Goal: Check status: Check status

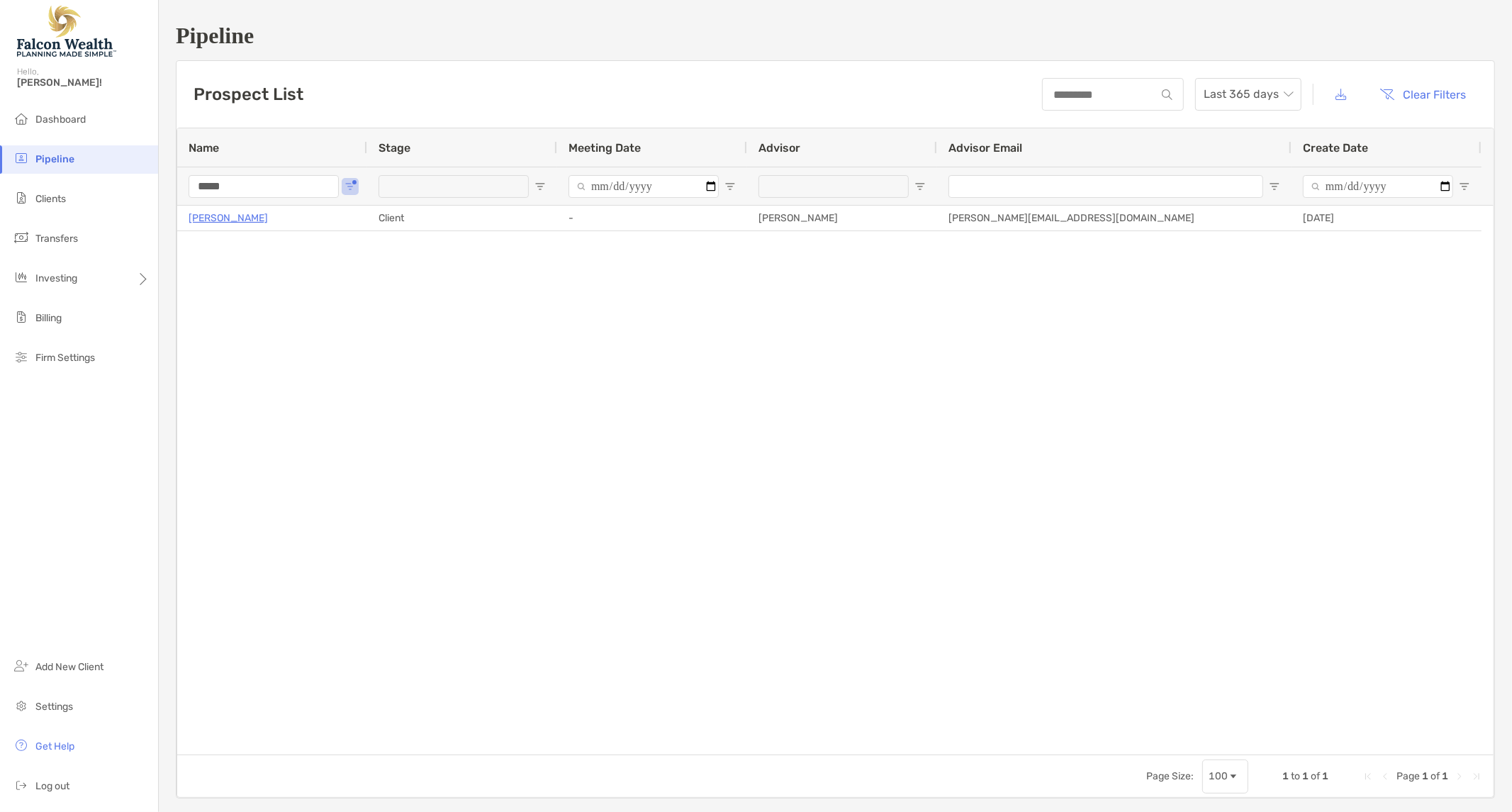
click at [272, 189] on input "*****" at bounding box center [264, 187] width 150 height 23
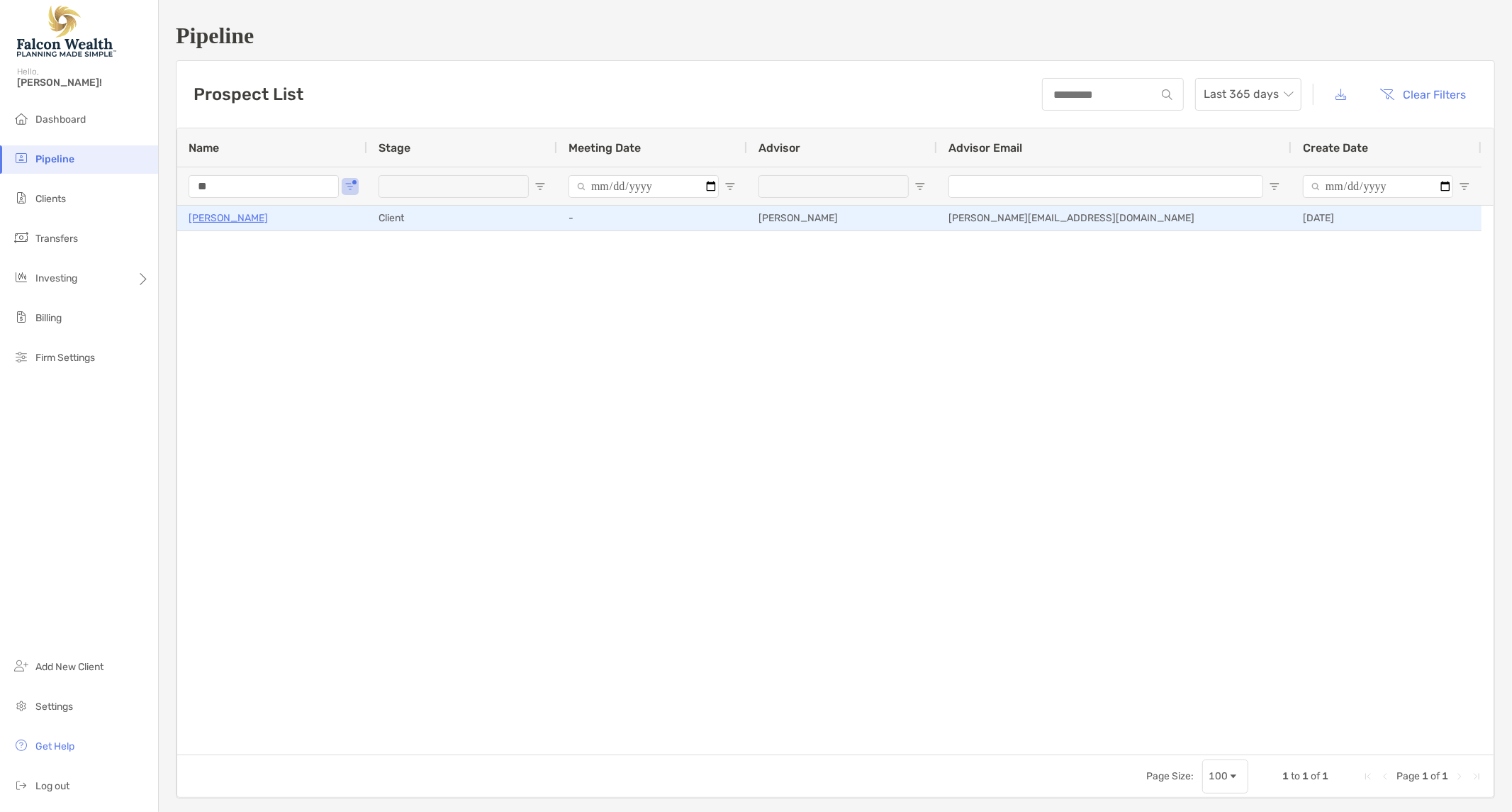
type input "*"
type input "******"
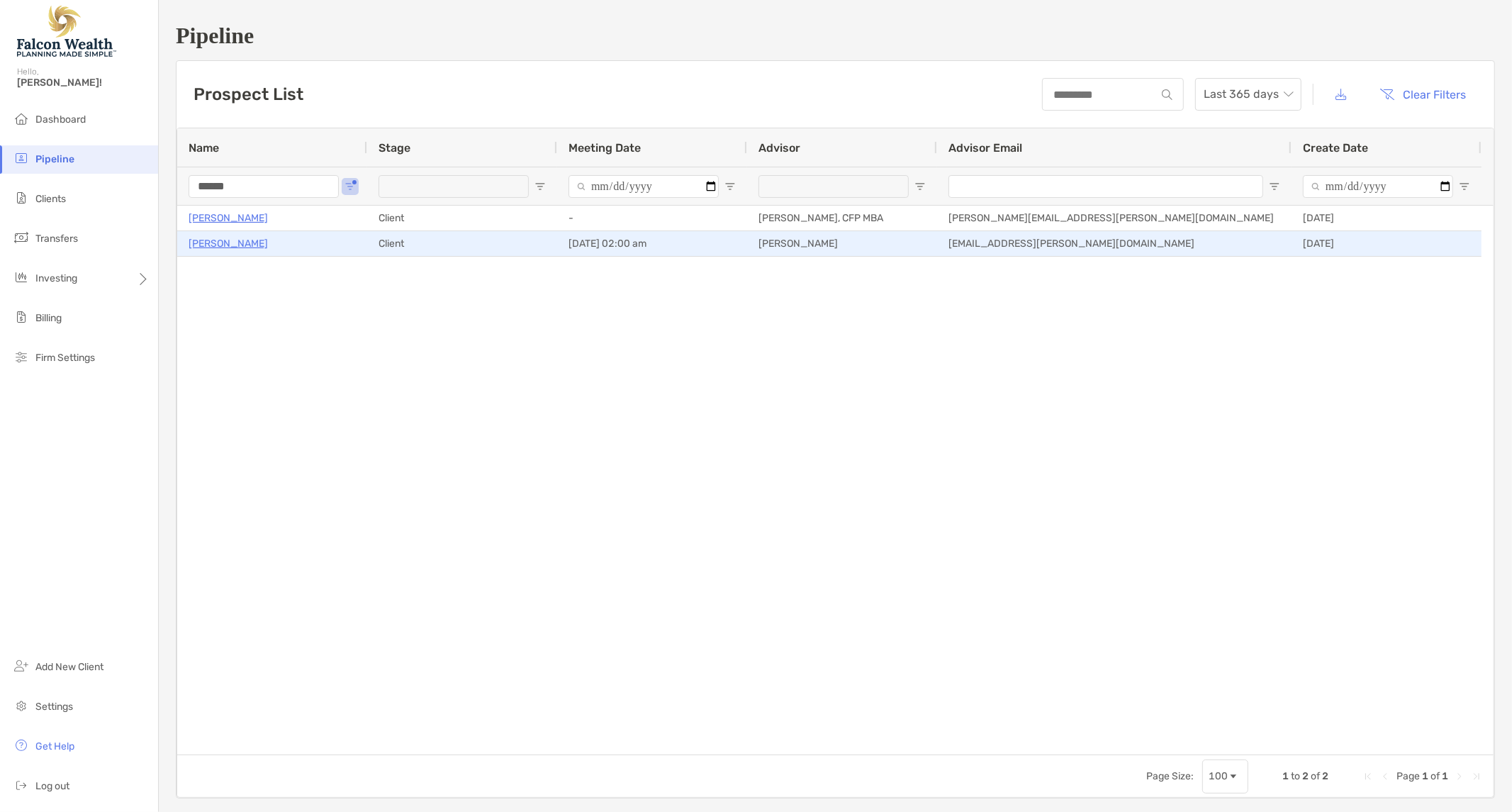
click at [210, 243] on p "[PERSON_NAME]" at bounding box center [228, 244] width 79 height 17
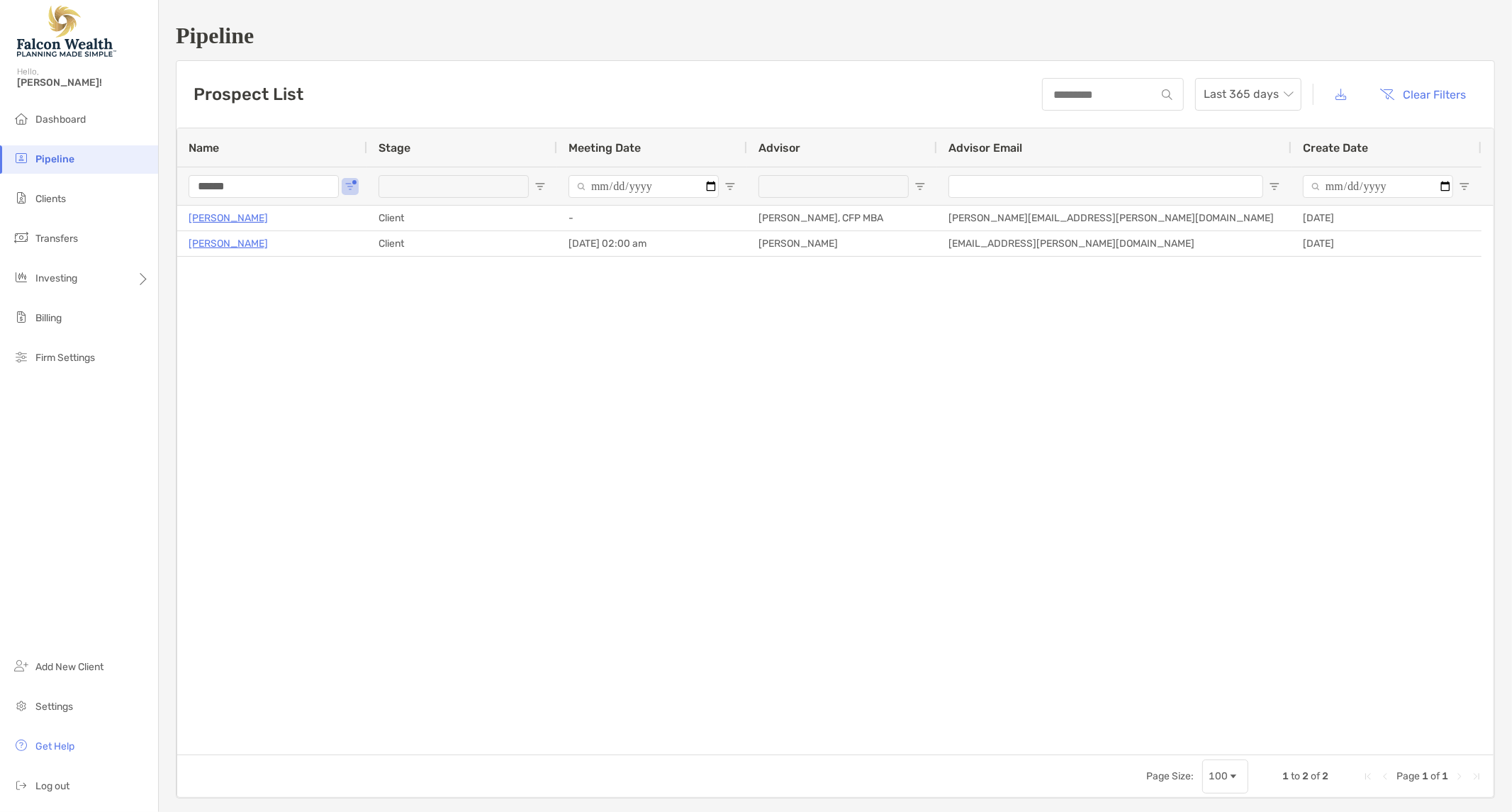
click at [423, 93] on div "Prospect List Last 365 days Clear Filters" at bounding box center [835, 94] width 1317 height 66
click at [380, 98] on div "Prospect List Last 365 days Clear Filters" at bounding box center [835, 94] width 1317 height 66
click at [583, 81] on div "Prospect List Last 365 days Clear Filters" at bounding box center [835, 94] width 1317 height 66
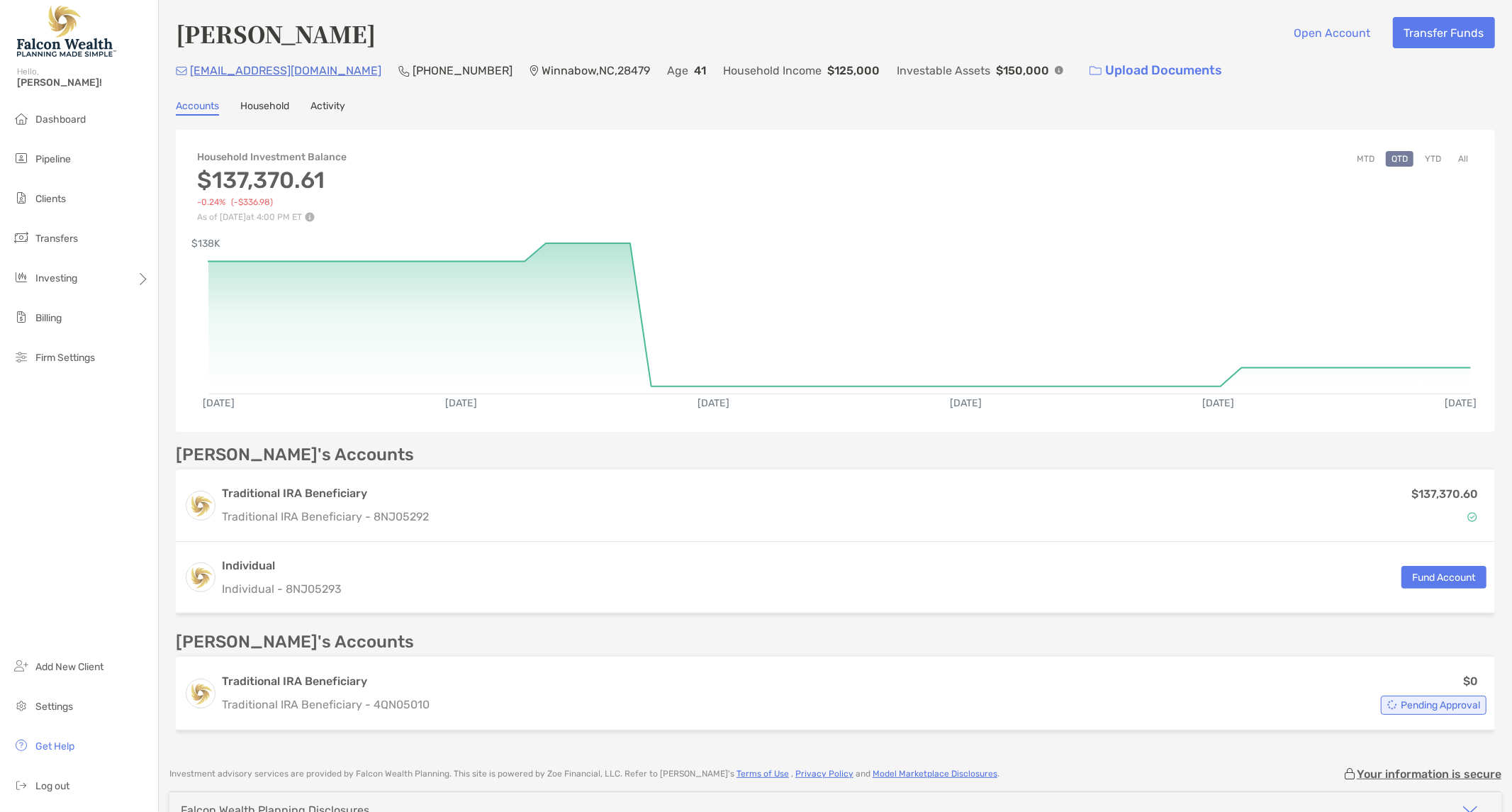
click at [321, 100] on link "Activity" at bounding box center [328, 107] width 35 height 16
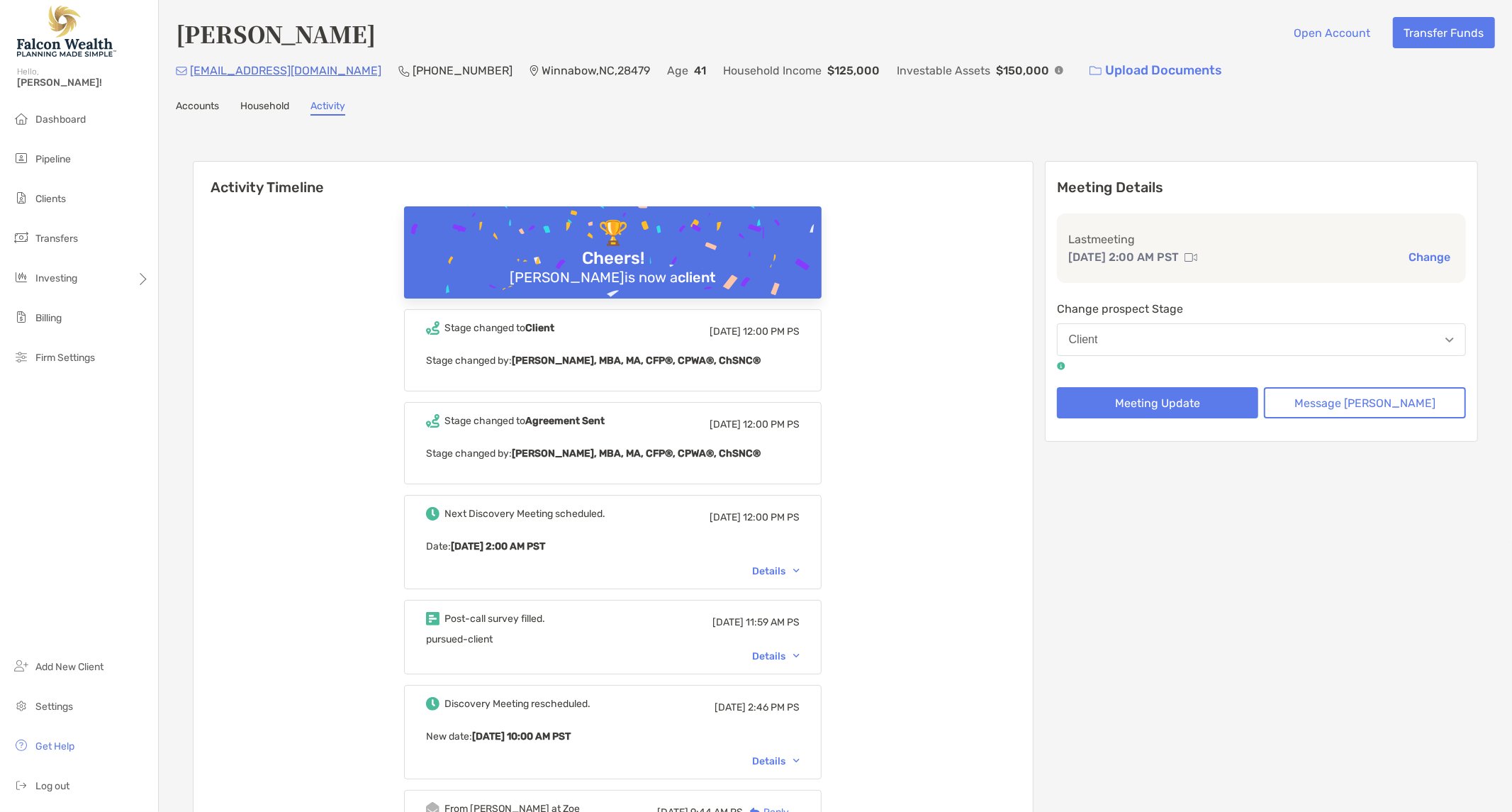
click at [200, 102] on link "Accounts" at bounding box center [197, 107] width 44 height 16
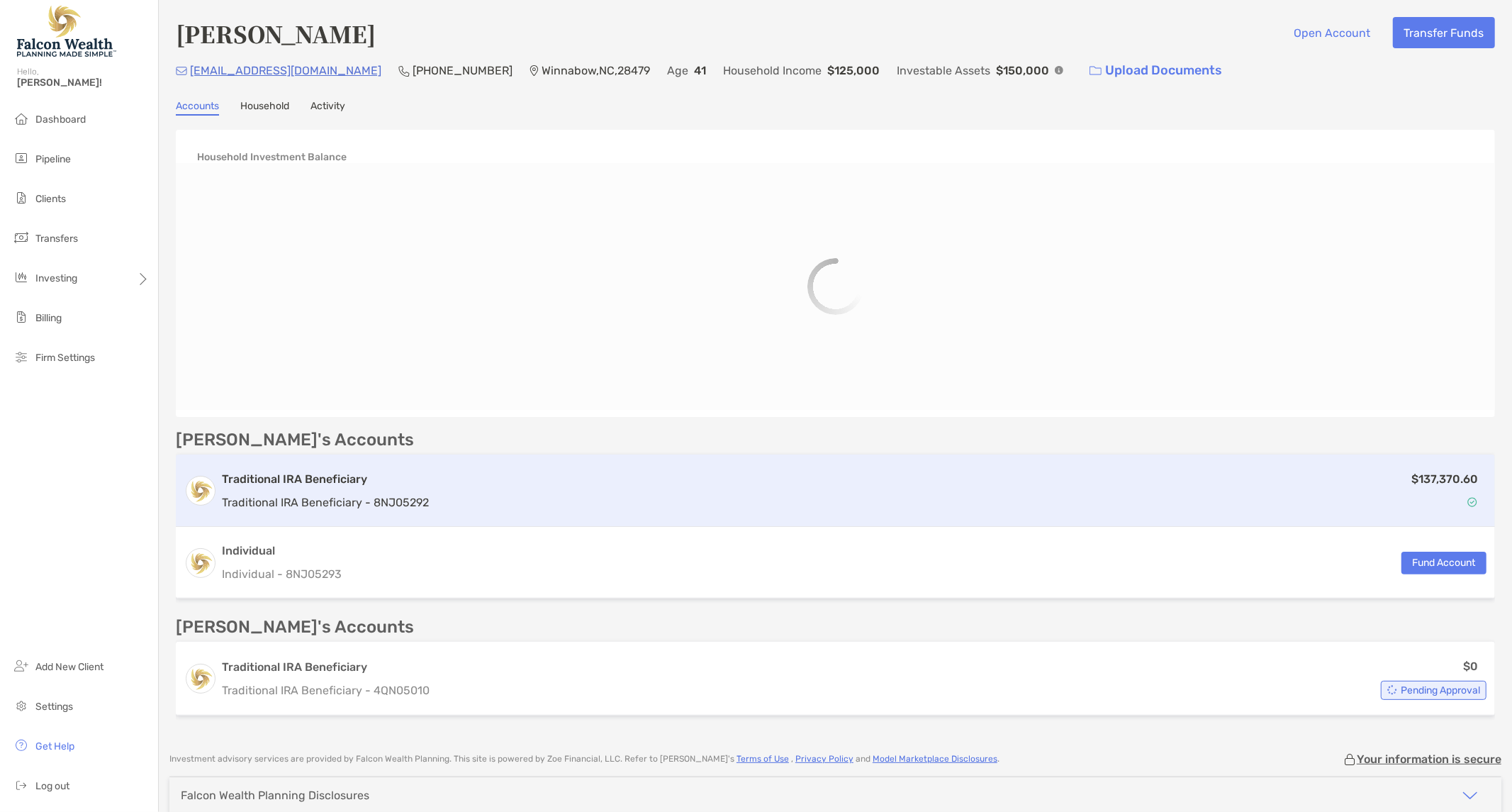
click at [557, 514] on div "Traditional IRA Beneficiary Traditional IRA Beneficiary - 8NJ05292 $137,370.60" at bounding box center [835, 490] width 1319 height 72
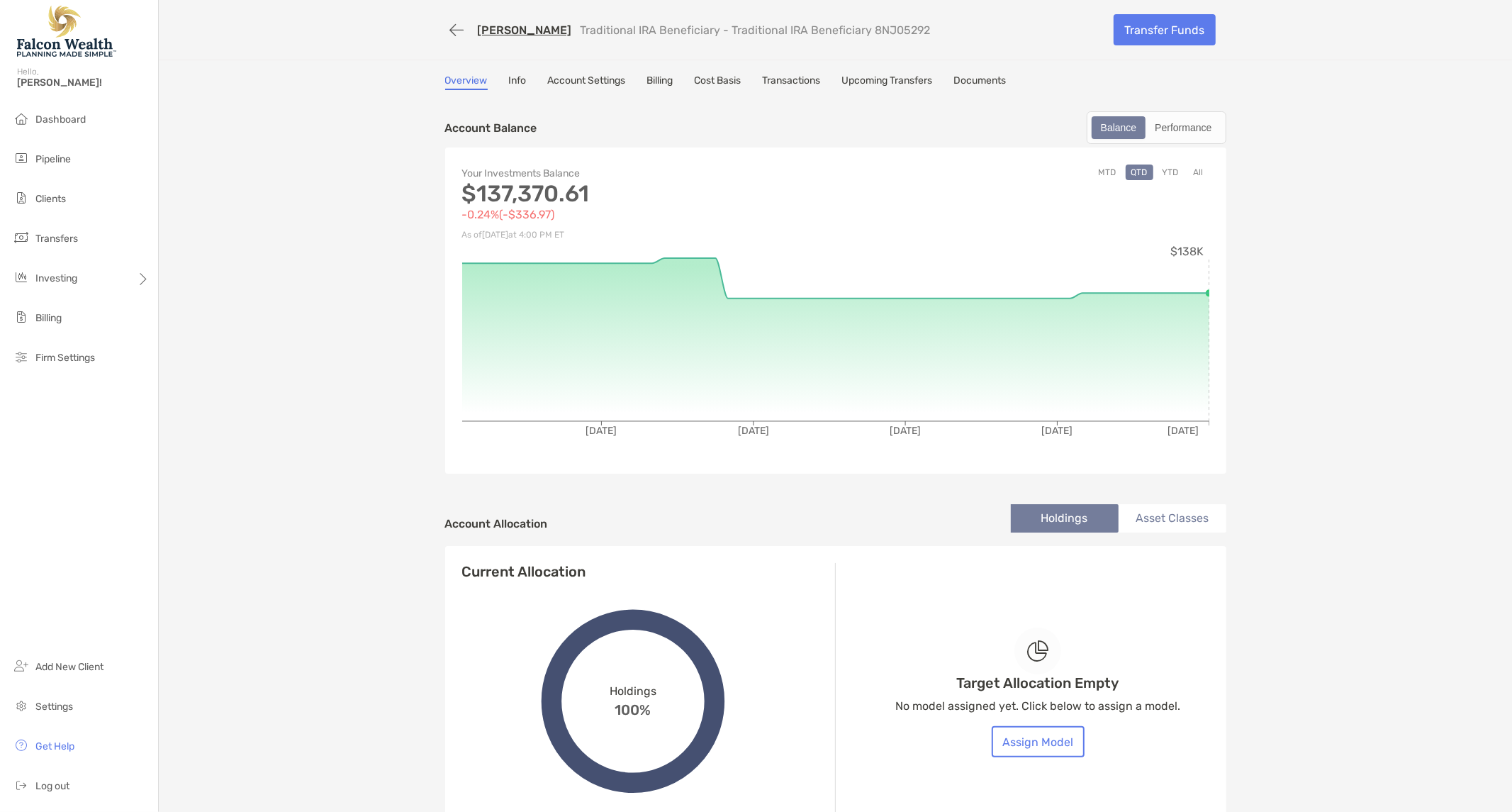
click at [793, 79] on link "Transactions" at bounding box center [792, 82] width 58 height 16
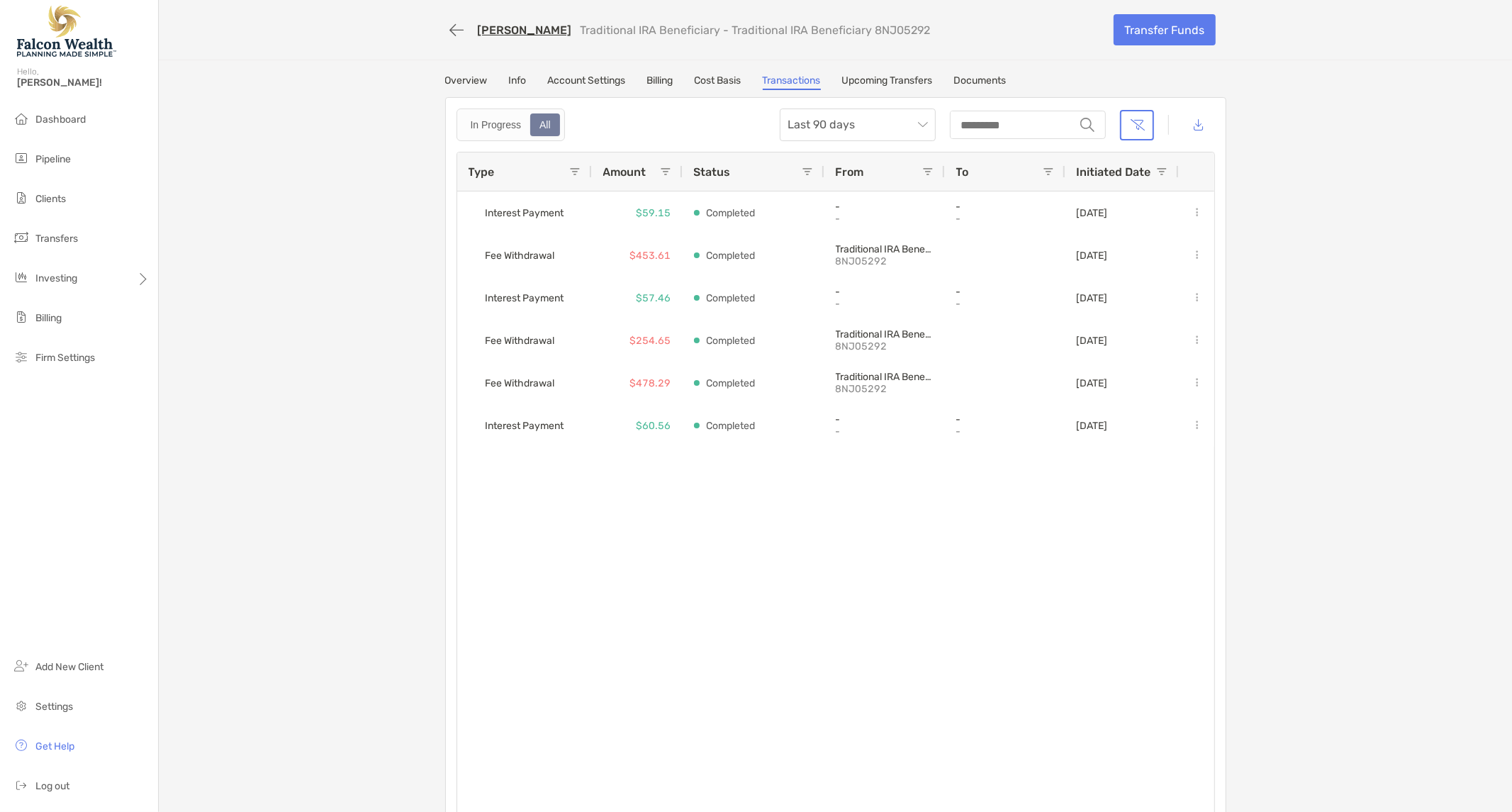
click at [536, 123] on div "All" at bounding box center [545, 125] width 27 height 20
